Goal: Transaction & Acquisition: Purchase product/service

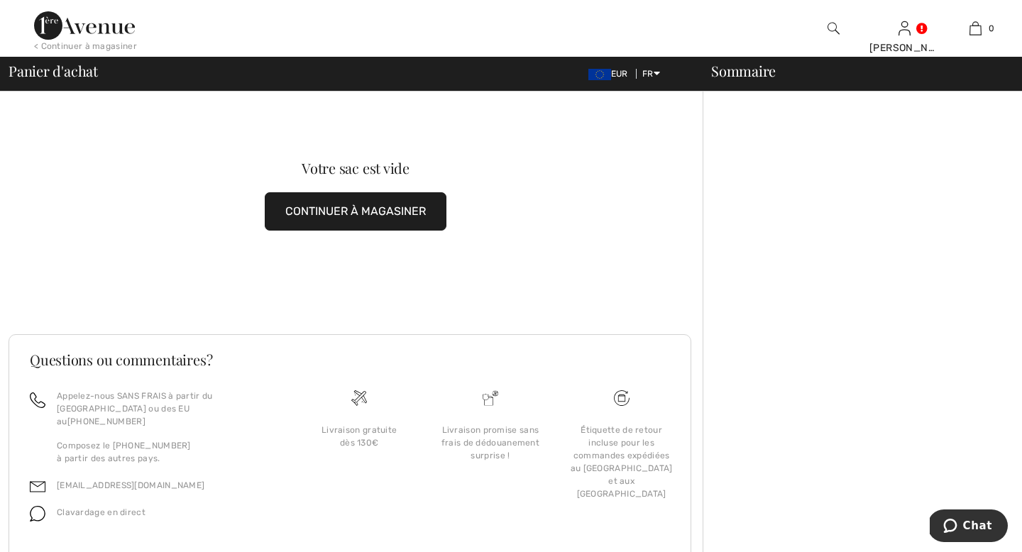
click at [344, 209] on button "CONTINUER À MAGASINER" at bounding box center [356, 211] width 182 height 38
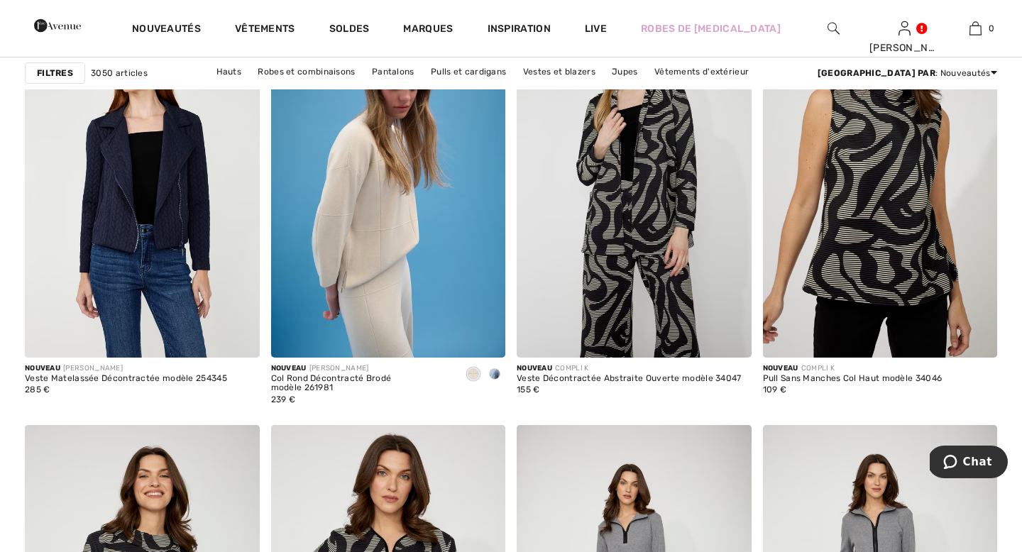
scroll to position [2515, 0]
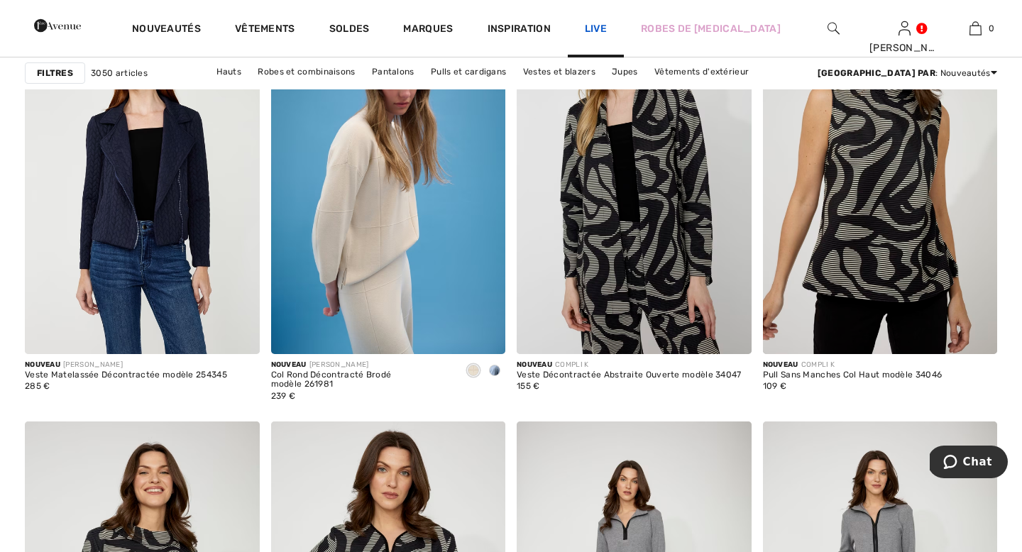
click at [607, 26] on link "Live" at bounding box center [596, 28] width 22 height 15
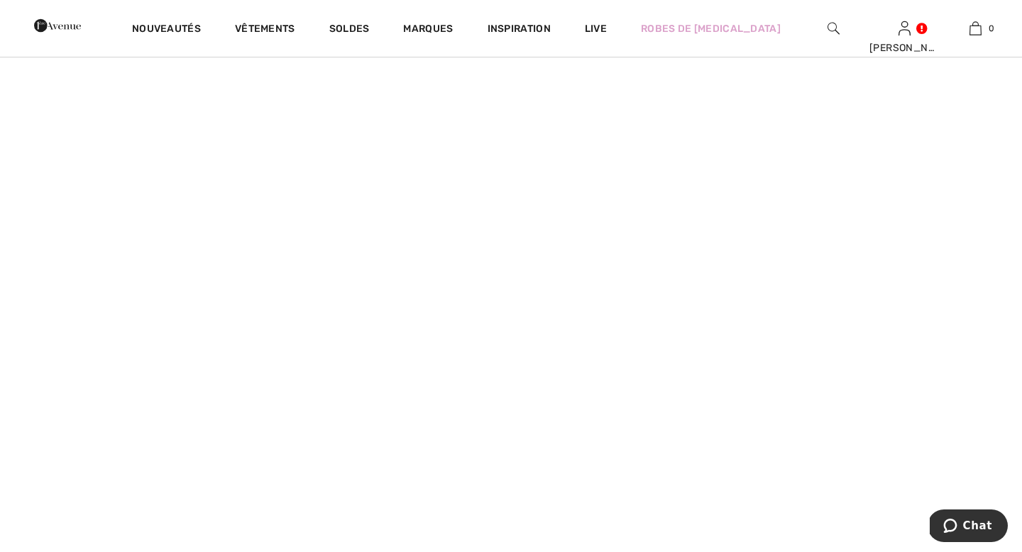
scroll to position [1412, 0]
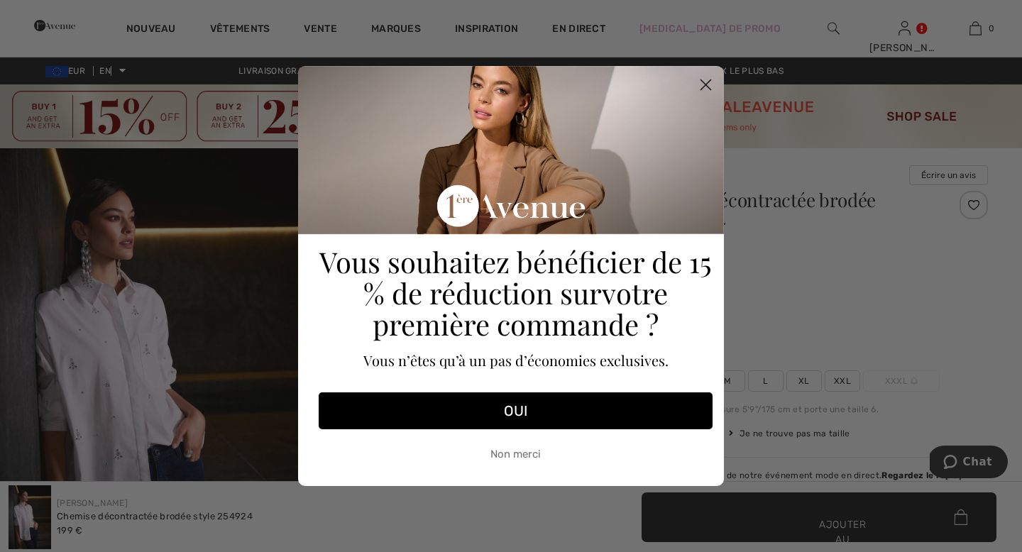
click at [706, 83] on circle "Fermer la boîte de dialogue" at bounding box center [705, 84] width 23 height 23
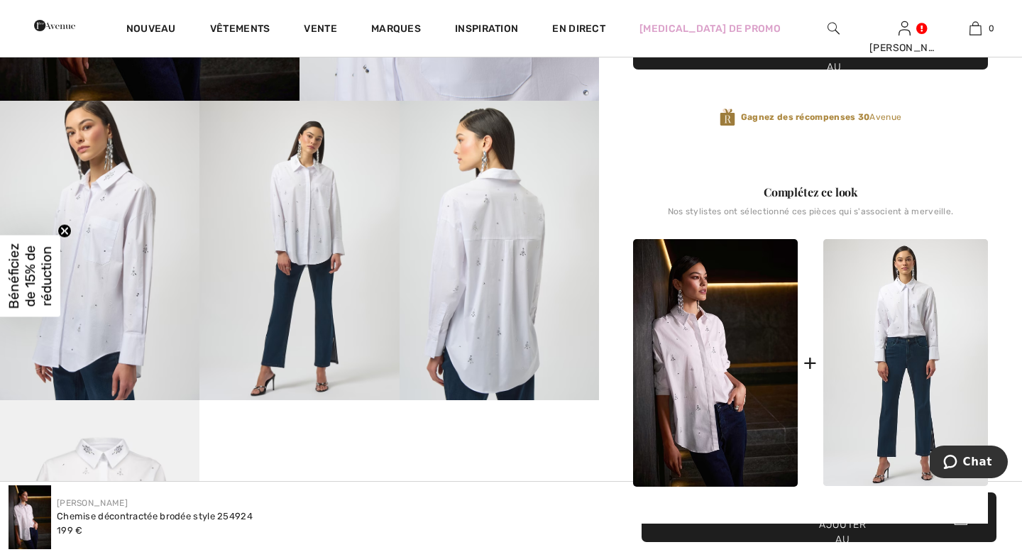
scroll to position [502, 0]
